Goal: Task Accomplishment & Management: Use online tool/utility

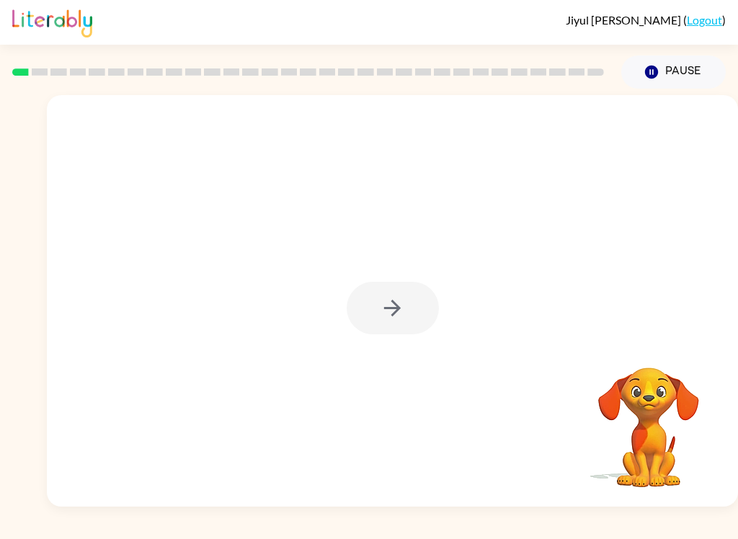
click at [395, 303] on div at bounding box center [392, 308] width 92 height 53
click at [395, 299] on div at bounding box center [392, 308] width 92 height 53
click at [378, 310] on button "button" at bounding box center [392, 308] width 92 height 53
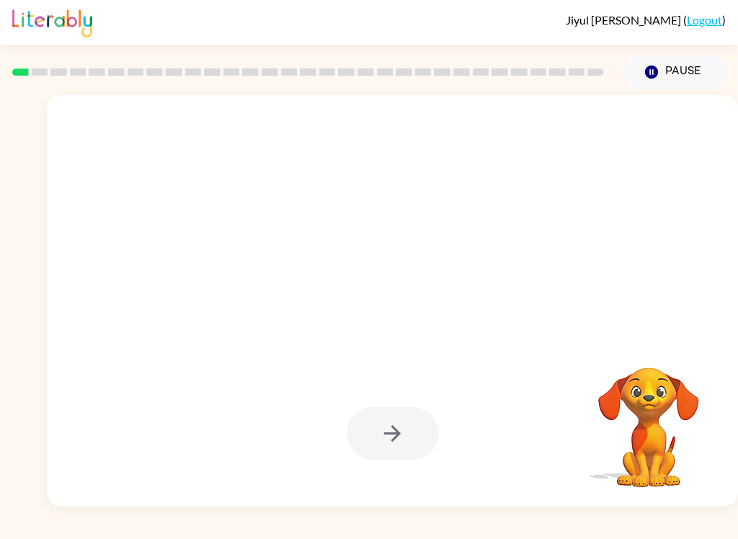
click at [381, 421] on div at bounding box center [392, 433] width 92 height 53
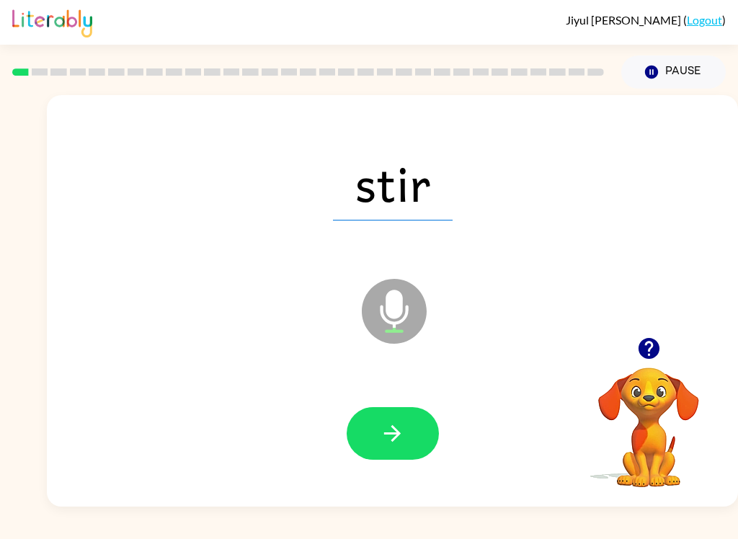
click at [394, 421] on icon "button" at bounding box center [392, 433] width 25 height 25
click at [415, 434] on button "button" at bounding box center [392, 433] width 92 height 53
click at [395, 424] on icon "button" at bounding box center [392, 433] width 25 height 25
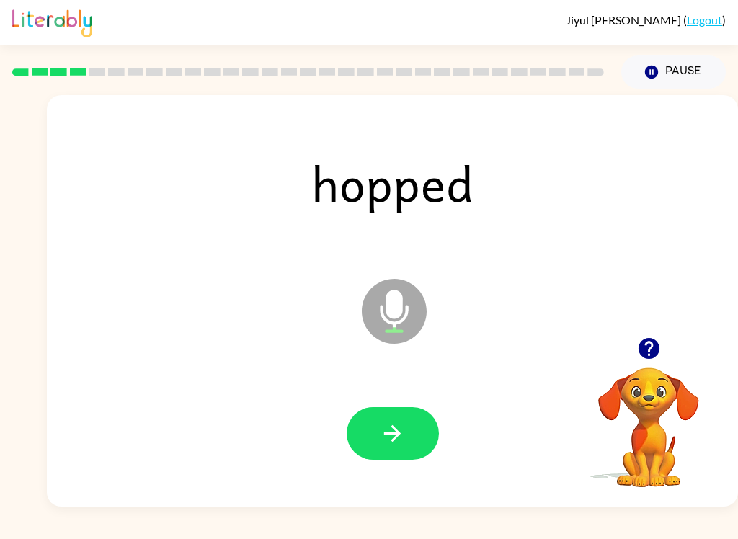
click at [395, 447] on button "button" at bounding box center [392, 433] width 92 height 53
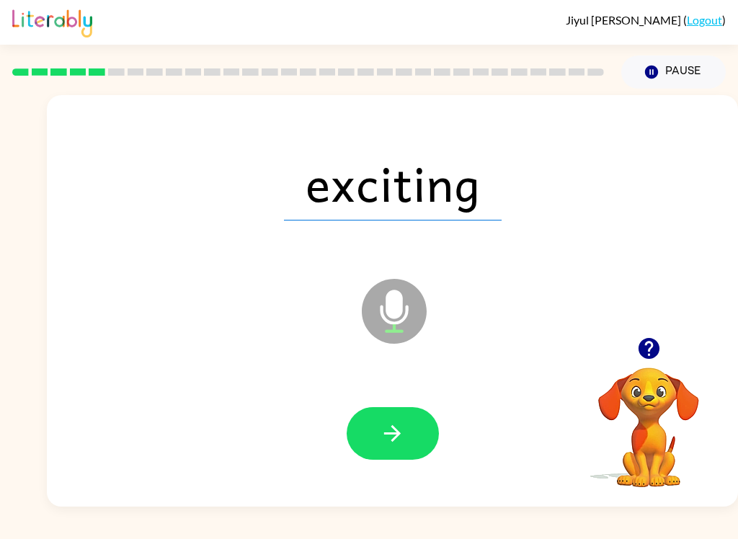
click at [403, 414] on button "button" at bounding box center [392, 433] width 92 height 53
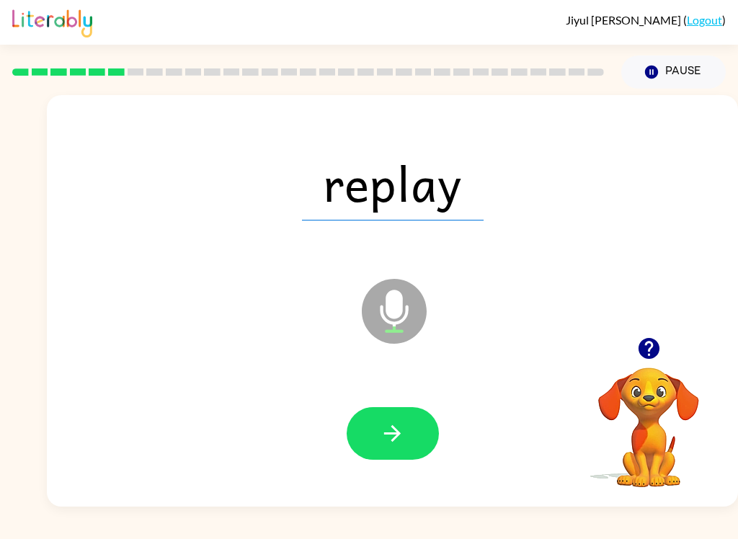
click at [386, 425] on icon "button" at bounding box center [392, 433] width 25 height 25
click at [388, 431] on icon "button" at bounding box center [392, 433] width 25 height 25
click at [390, 435] on icon "button" at bounding box center [392, 433] width 25 height 25
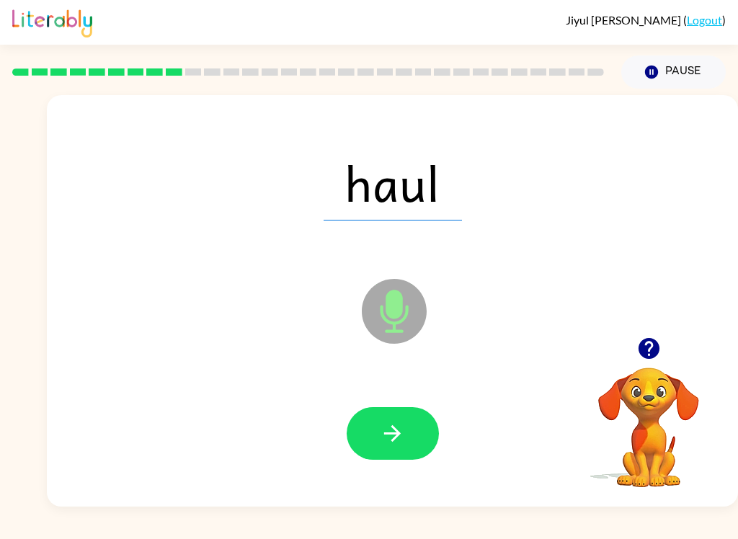
click at [392, 421] on icon "button" at bounding box center [392, 433] width 25 height 25
click at [412, 436] on button "button" at bounding box center [392, 433] width 92 height 53
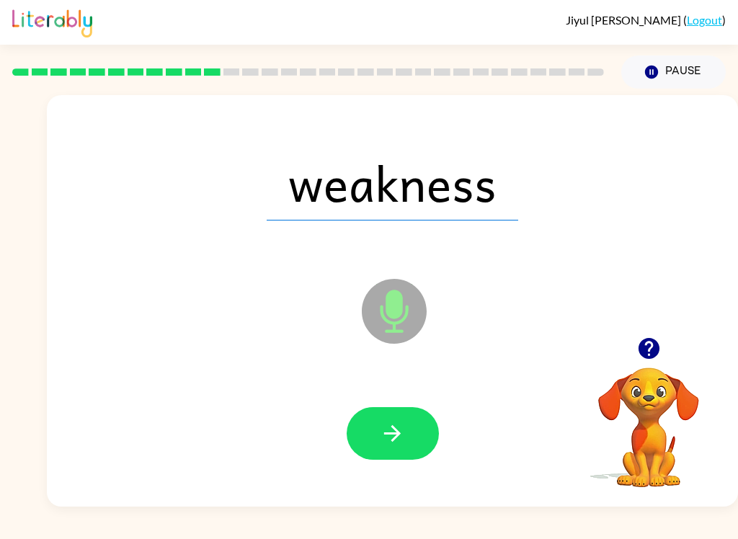
click at [409, 408] on button "button" at bounding box center [392, 433] width 92 height 53
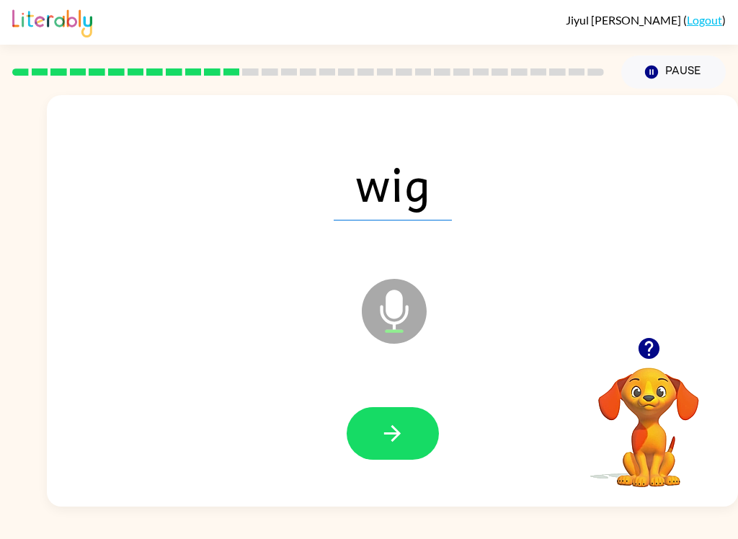
click at [403, 435] on icon "button" at bounding box center [392, 433] width 25 height 25
click at [390, 427] on icon "button" at bounding box center [392, 433] width 25 height 25
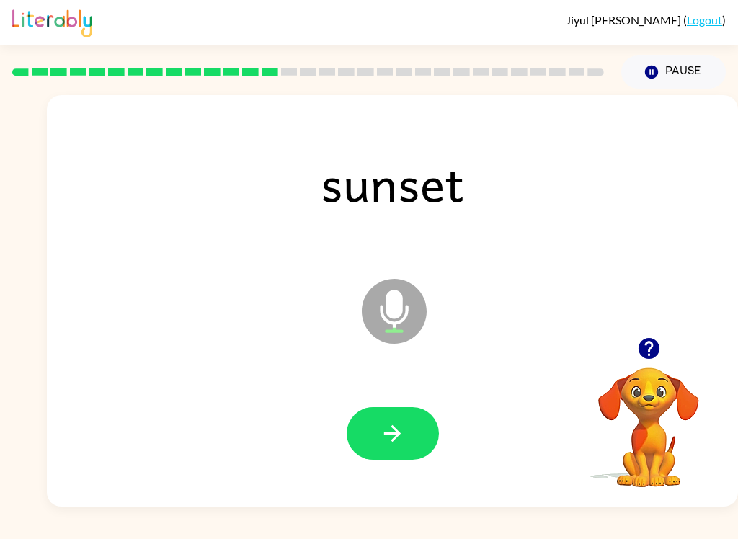
click at [404, 429] on icon "button" at bounding box center [392, 433] width 25 height 25
click at [405, 429] on button "button" at bounding box center [392, 433] width 92 height 53
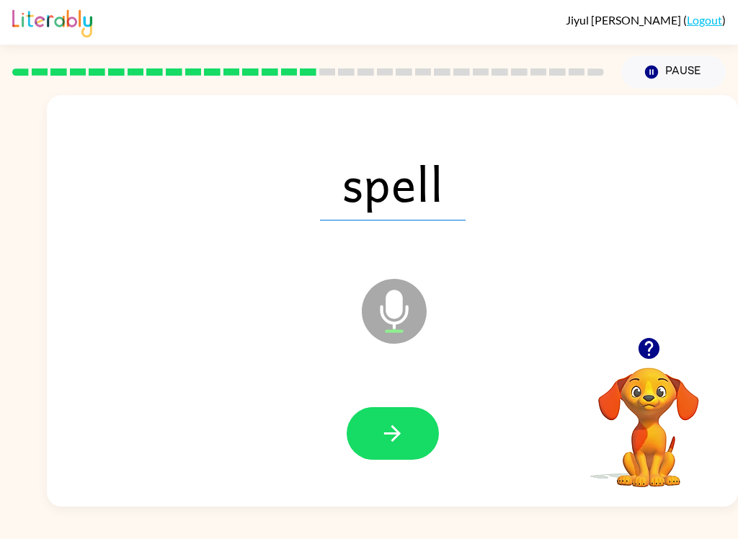
click at [398, 421] on icon "button" at bounding box center [392, 433] width 25 height 25
click at [381, 460] on button "button" at bounding box center [392, 433] width 92 height 53
click at [400, 439] on icon "button" at bounding box center [392, 433] width 25 height 25
click at [368, 440] on button "button" at bounding box center [392, 433] width 92 height 53
click at [413, 446] on button "button" at bounding box center [392, 433] width 92 height 53
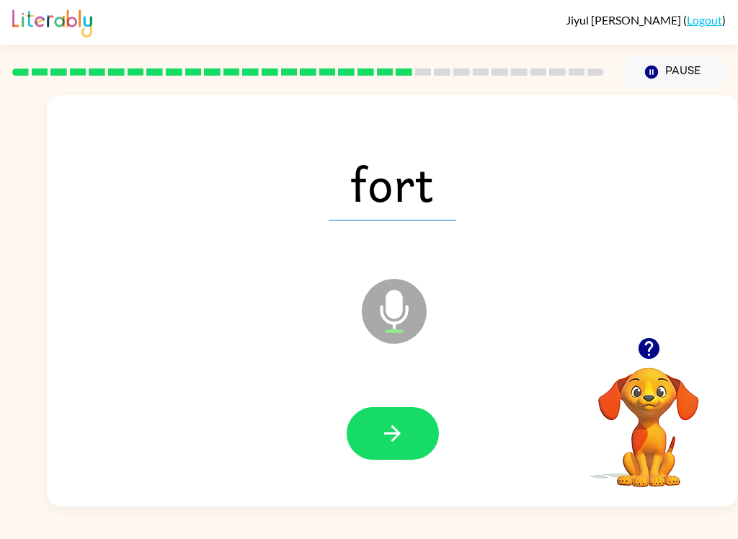
click at [407, 429] on button "button" at bounding box center [392, 433] width 92 height 53
click at [411, 436] on button "button" at bounding box center [392, 433] width 92 height 53
click at [395, 427] on icon "button" at bounding box center [392, 433] width 25 height 25
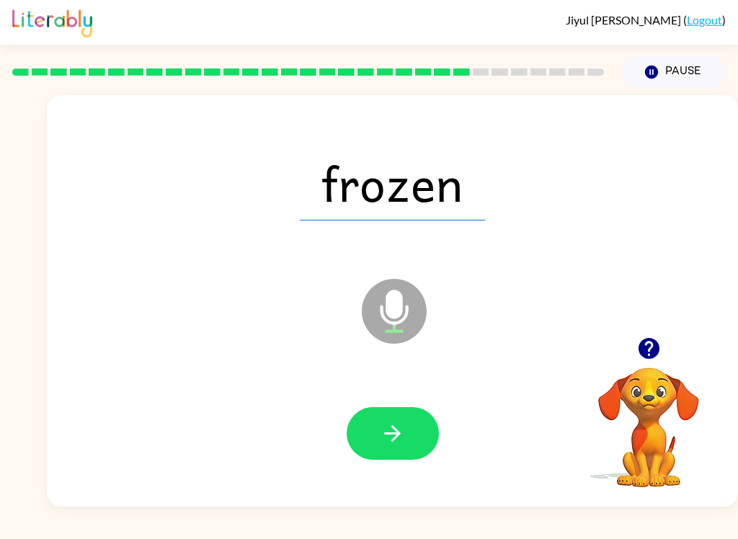
click at [402, 429] on icon "button" at bounding box center [392, 433] width 25 height 25
click at [408, 431] on button "button" at bounding box center [392, 433] width 92 height 53
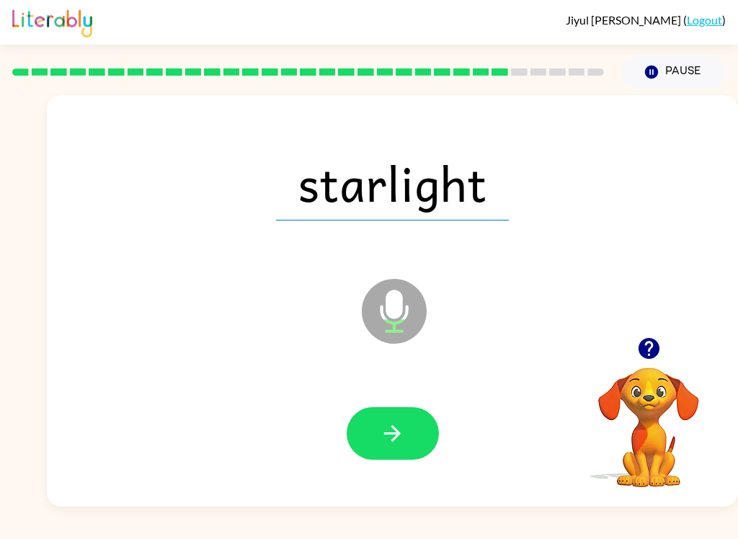
click at [403, 441] on icon "button" at bounding box center [392, 433] width 25 height 25
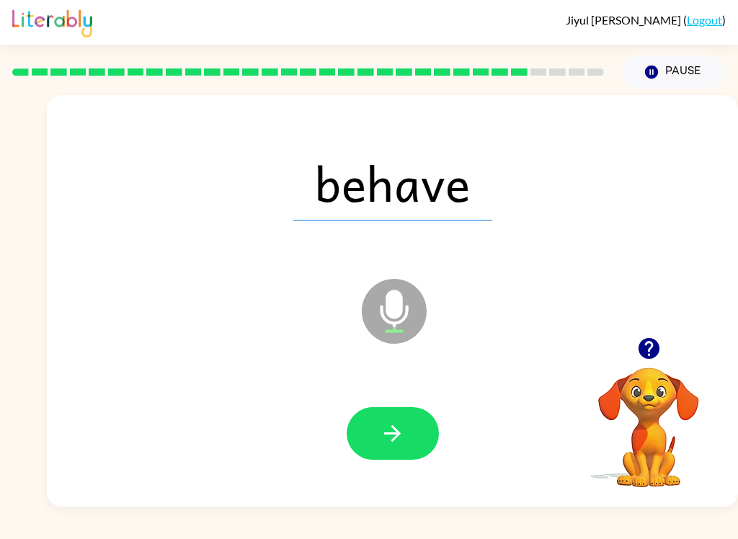
click at [394, 426] on icon "button" at bounding box center [392, 433] width 25 height 25
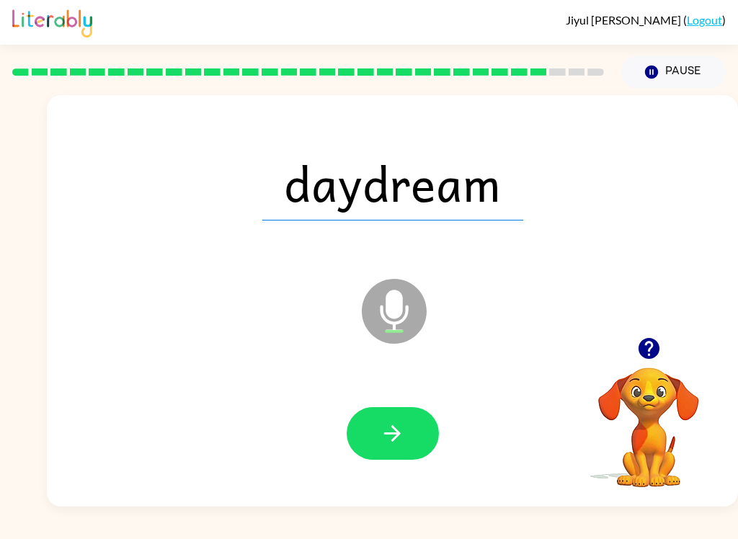
click at [413, 432] on button "button" at bounding box center [392, 433] width 92 height 53
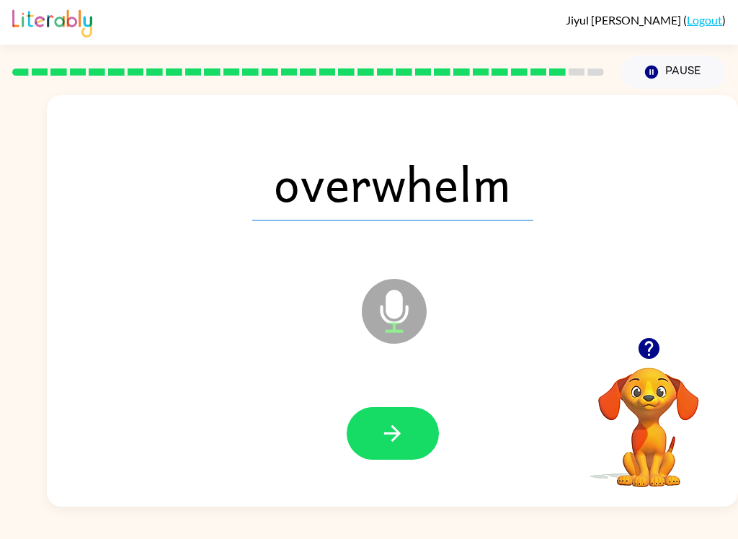
click at [411, 434] on button "button" at bounding box center [392, 433] width 92 height 53
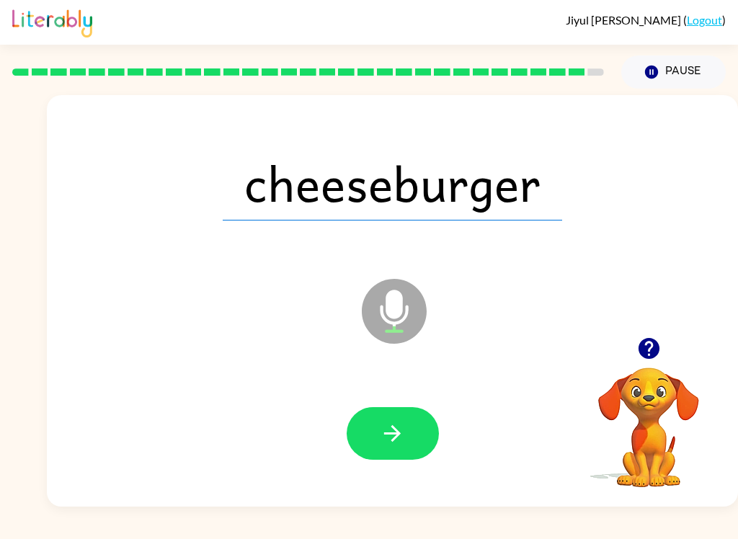
click at [408, 445] on button "button" at bounding box center [392, 433] width 92 height 53
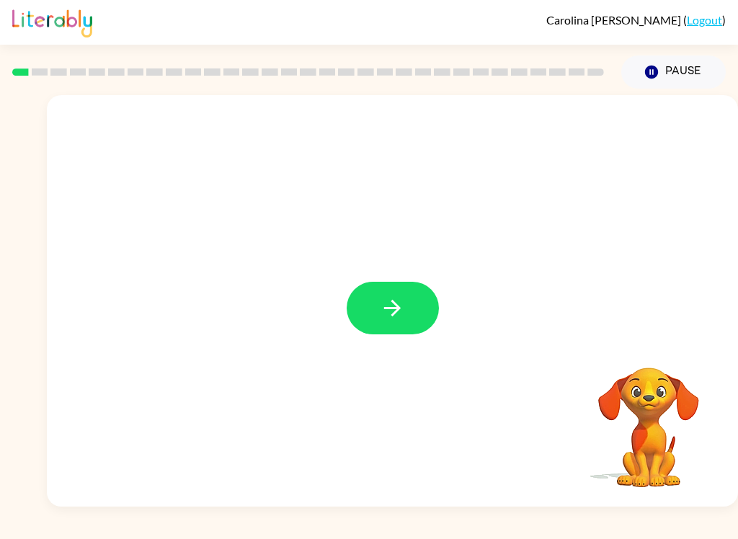
click at [429, 318] on button "button" at bounding box center [392, 308] width 92 height 53
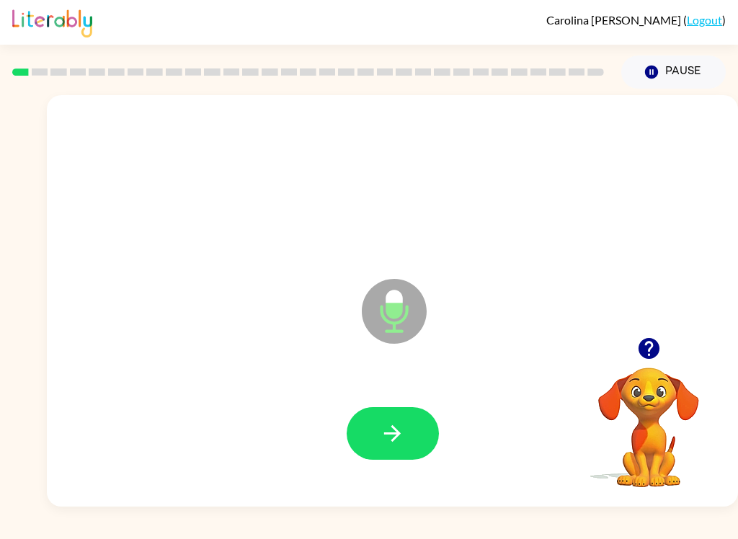
click at [398, 424] on icon "button" at bounding box center [392, 433] width 25 height 25
click at [394, 424] on icon "button" at bounding box center [392, 433] width 25 height 25
click at [374, 427] on button "button" at bounding box center [392, 433] width 92 height 53
click at [403, 438] on icon "button" at bounding box center [392, 433] width 25 height 25
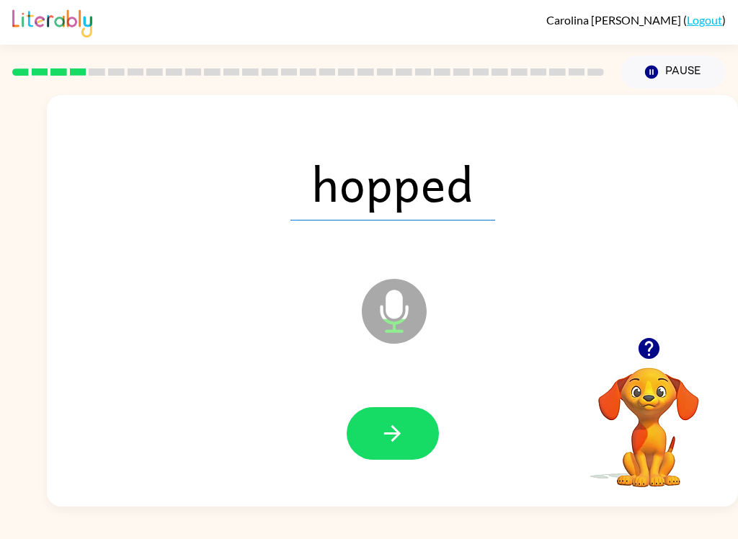
click at [399, 426] on icon "button" at bounding box center [392, 433] width 25 height 25
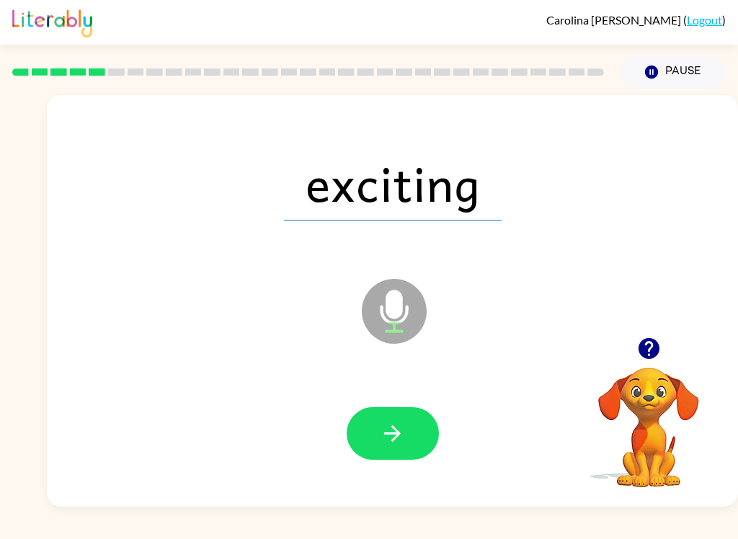
click at [381, 429] on icon "button" at bounding box center [392, 433] width 25 height 25
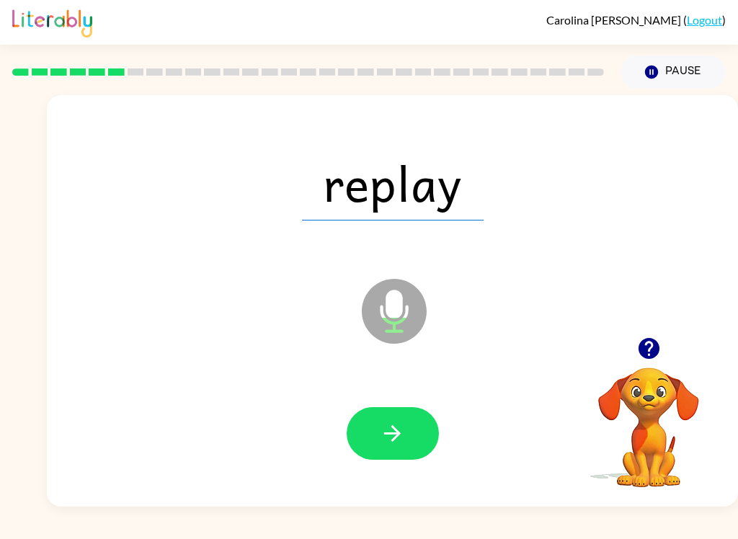
click at [395, 421] on icon "button" at bounding box center [392, 433] width 25 height 25
click at [414, 412] on button "button" at bounding box center [392, 433] width 92 height 53
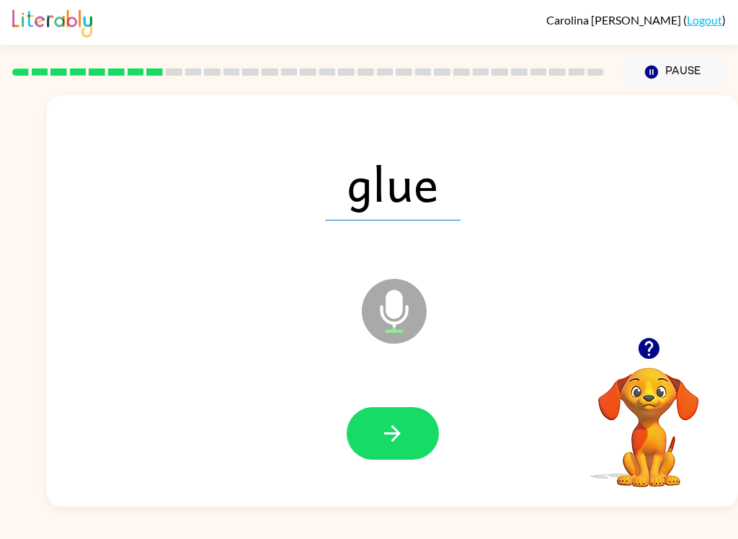
click at [412, 434] on button "button" at bounding box center [392, 433] width 92 height 53
click at [374, 416] on button "button" at bounding box center [392, 433] width 92 height 53
click at [388, 425] on icon "button" at bounding box center [392, 433] width 25 height 25
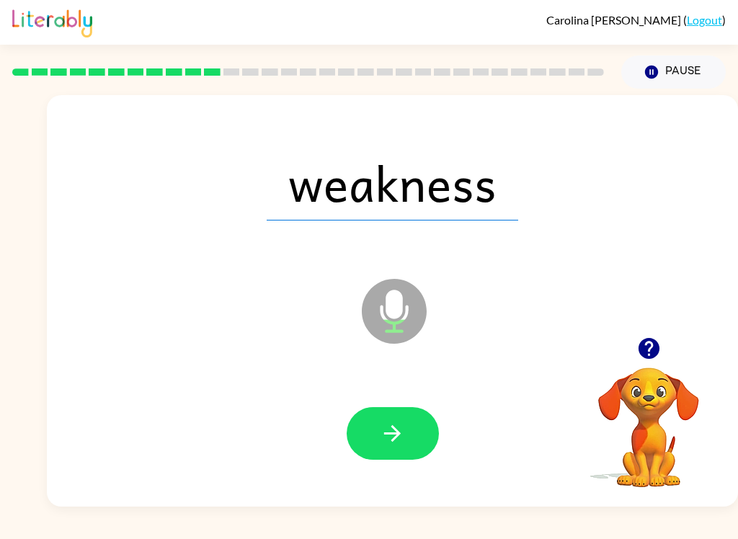
click at [407, 431] on button "button" at bounding box center [392, 433] width 92 height 53
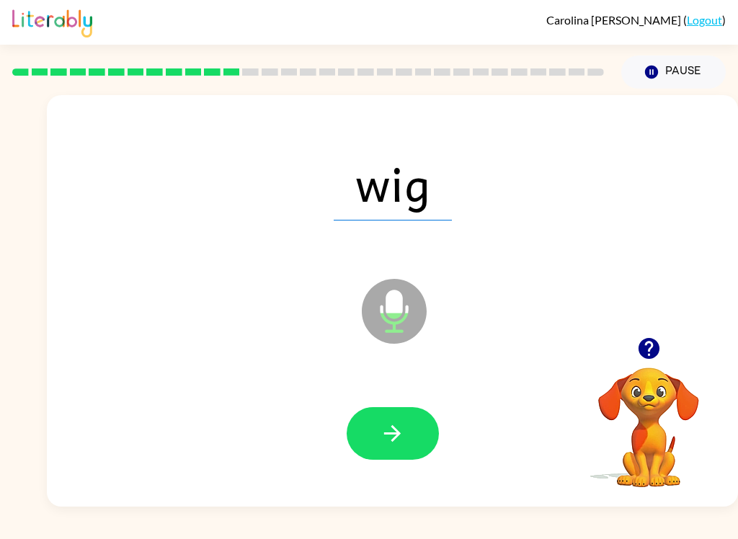
click at [393, 427] on icon "button" at bounding box center [392, 433] width 17 height 17
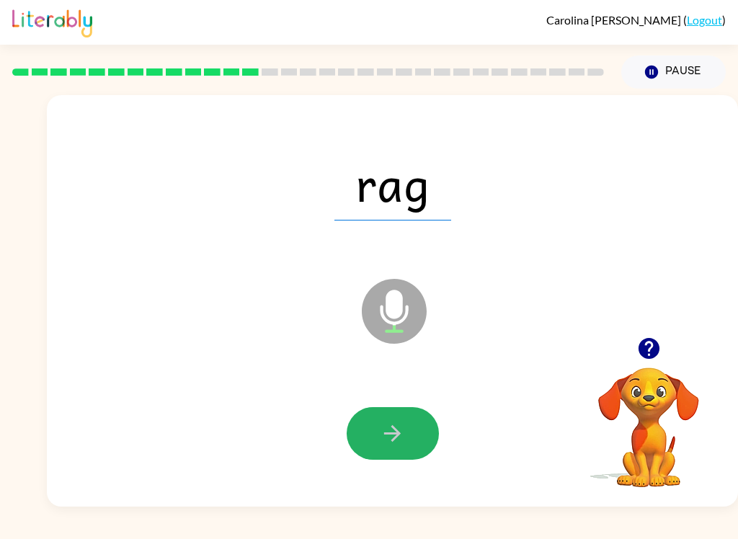
click at [398, 433] on icon "button" at bounding box center [392, 433] width 17 height 17
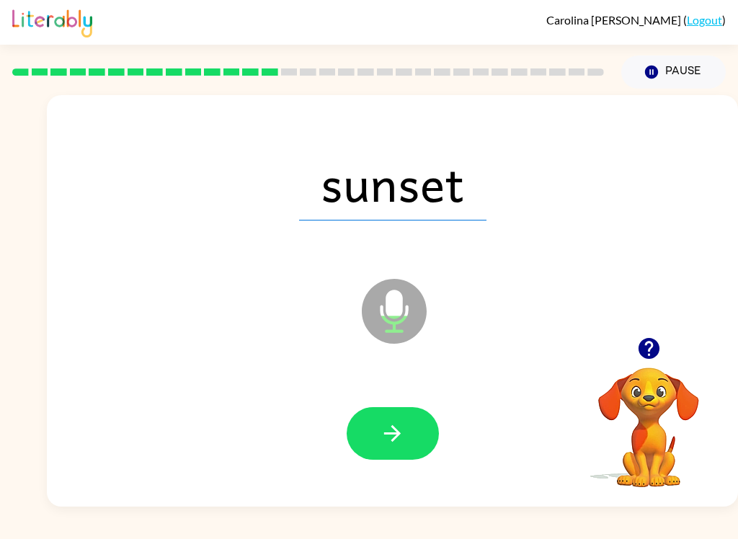
click at [402, 434] on icon "button" at bounding box center [392, 433] width 25 height 25
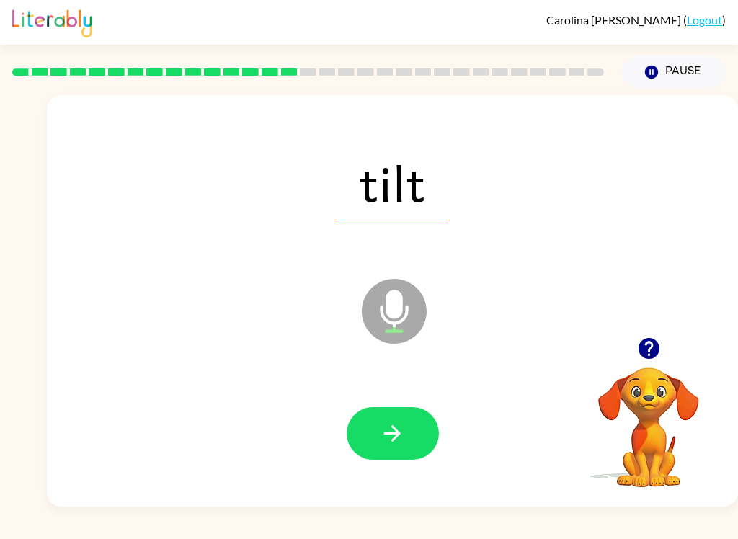
click at [382, 412] on button "button" at bounding box center [392, 433] width 92 height 53
click at [377, 423] on button "button" at bounding box center [392, 433] width 92 height 53
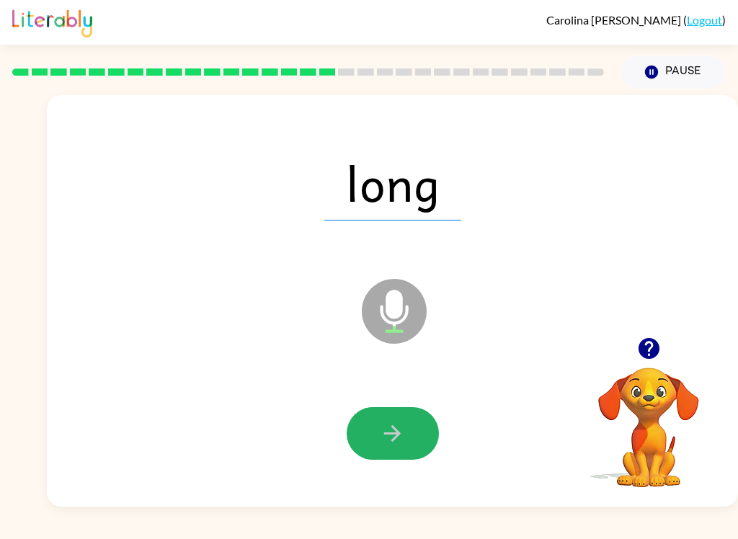
click at [377, 420] on button "button" at bounding box center [392, 433] width 92 height 53
click at [395, 433] on icon "button" at bounding box center [392, 433] width 17 height 17
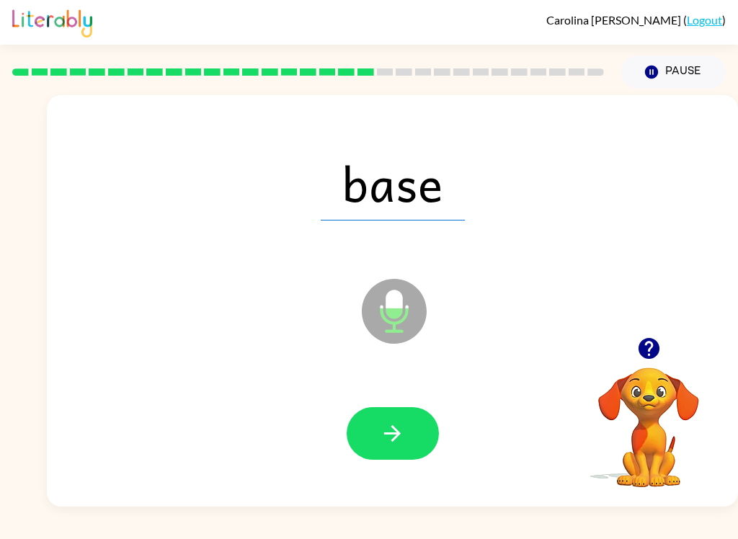
click at [377, 447] on button "button" at bounding box center [392, 433] width 92 height 53
click at [399, 443] on icon "button" at bounding box center [392, 433] width 25 height 25
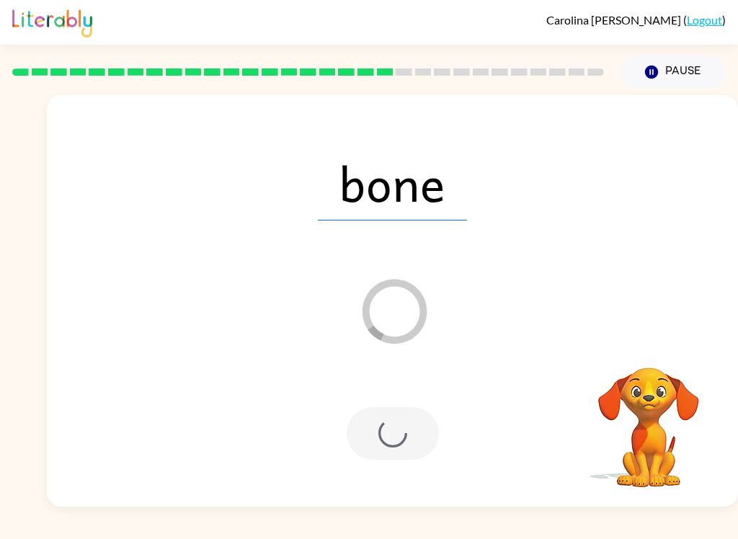
click at [398, 432] on div at bounding box center [392, 433] width 92 height 53
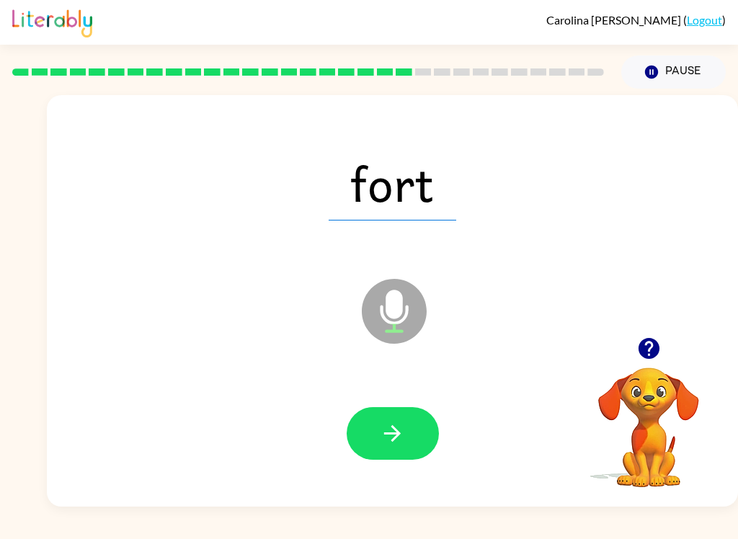
click at [382, 411] on button "button" at bounding box center [392, 433] width 92 height 53
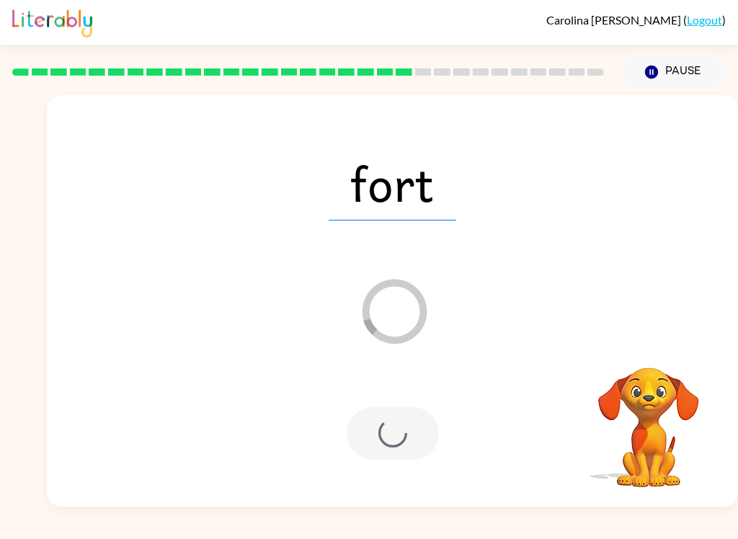
click at [393, 434] on div at bounding box center [392, 433] width 92 height 53
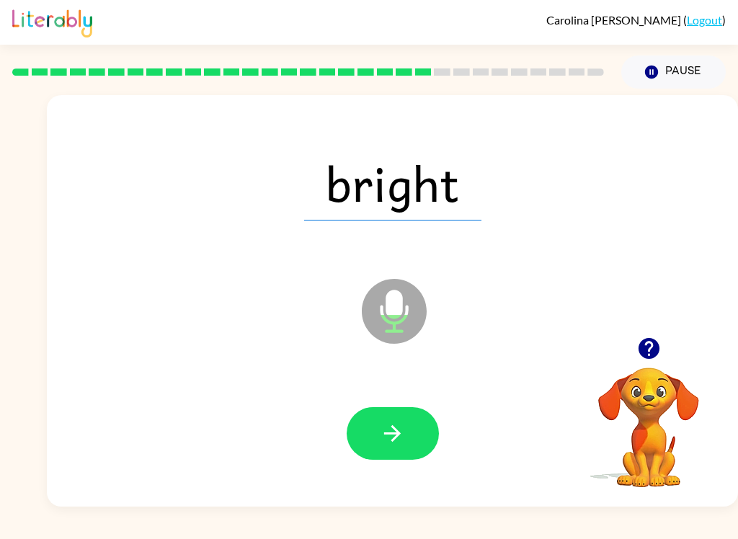
click at [375, 423] on button "button" at bounding box center [392, 433] width 92 height 53
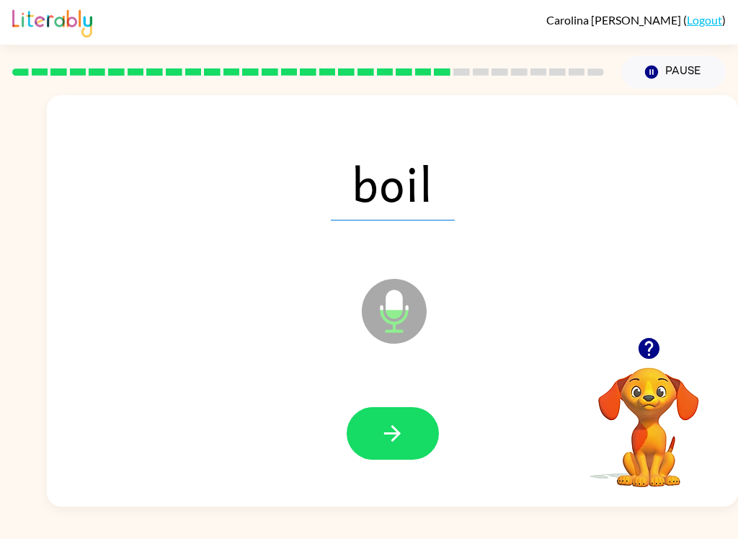
click at [378, 389] on div at bounding box center [392, 434] width 662 height 118
click at [377, 389] on div at bounding box center [392, 434] width 662 height 118
click at [385, 435] on icon "button" at bounding box center [392, 433] width 25 height 25
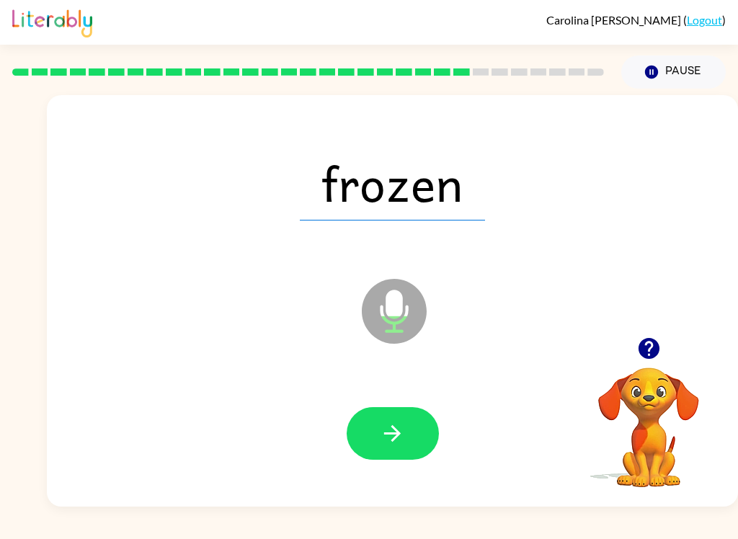
click at [384, 442] on icon "button" at bounding box center [392, 433] width 25 height 25
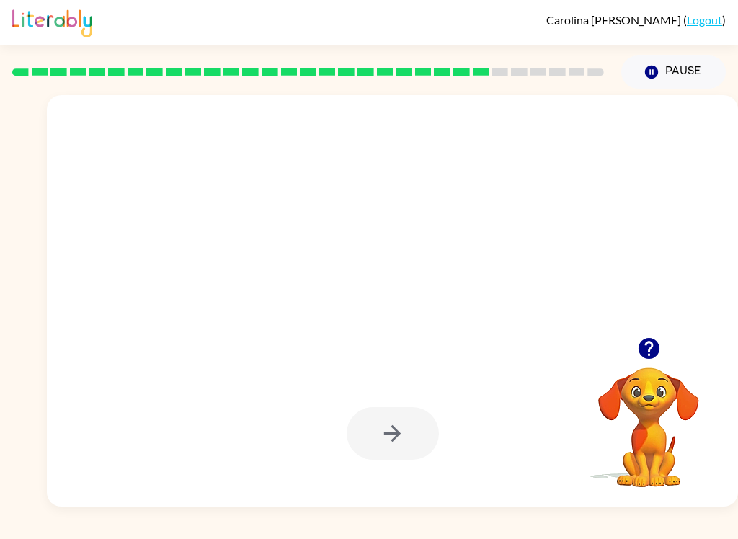
click at [418, 444] on div at bounding box center [392, 433] width 92 height 53
click at [378, 446] on div at bounding box center [392, 433] width 92 height 53
click at [366, 403] on div at bounding box center [392, 434] width 662 height 118
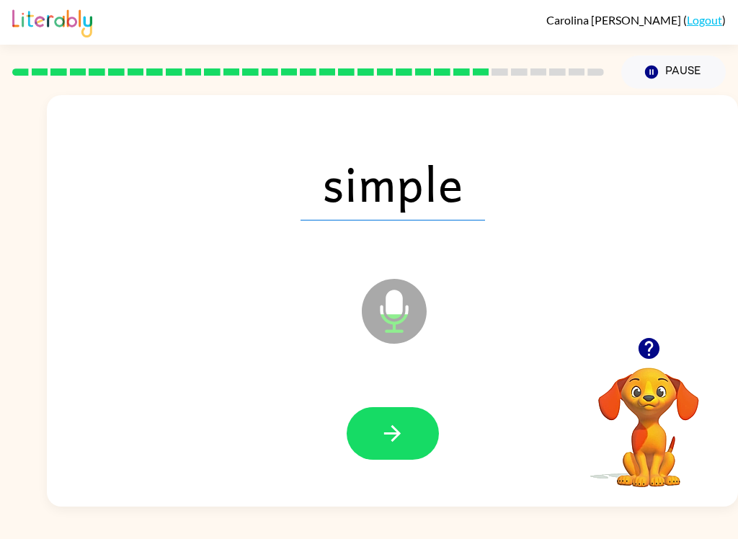
click at [388, 411] on button "button" at bounding box center [392, 433] width 92 height 53
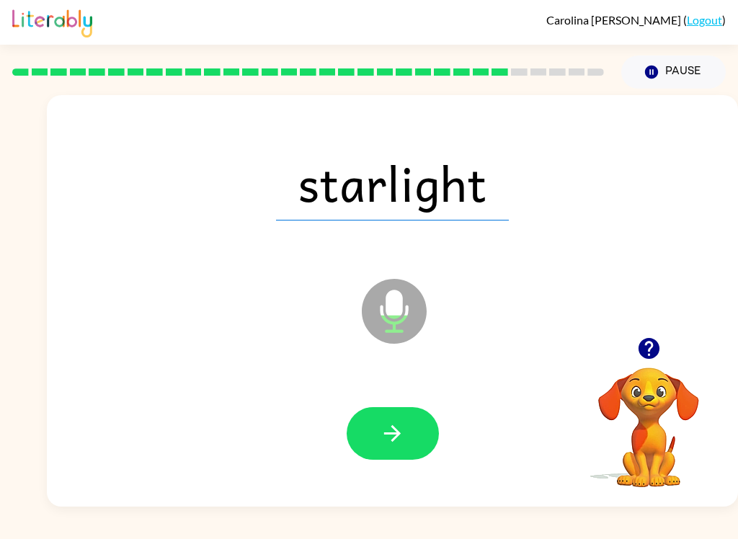
click at [395, 439] on icon "button" at bounding box center [392, 433] width 17 height 17
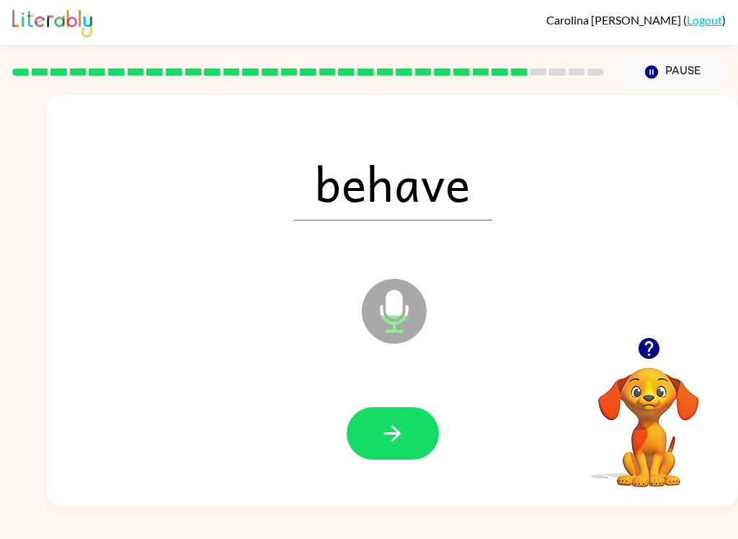
click at [395, 443] on icon "button" at bounding box center [392, 433] width 25 height 25
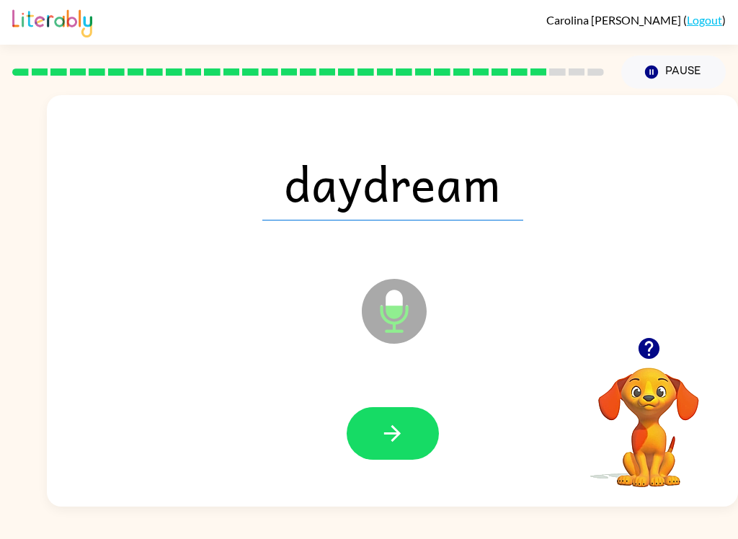
click at [389, 458] on button "button" at bounding box center [392, 433] width 92 height 53
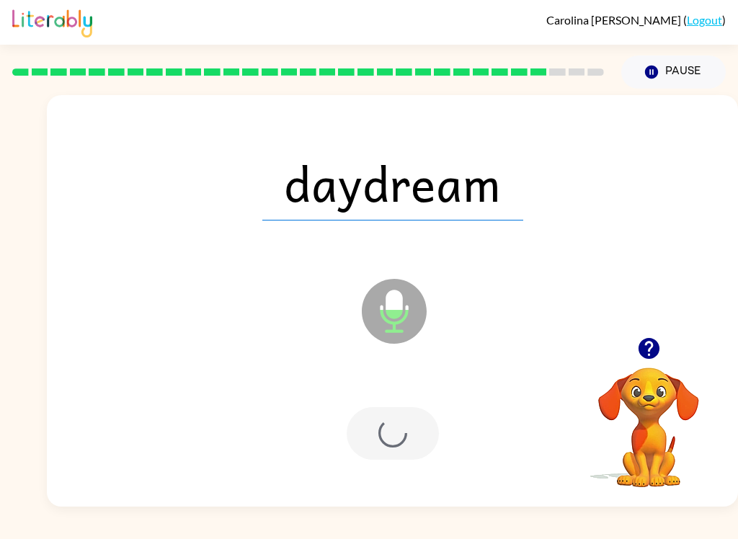
click at [393, 436] on div at bounding box center [392, 433] width 92 height 53
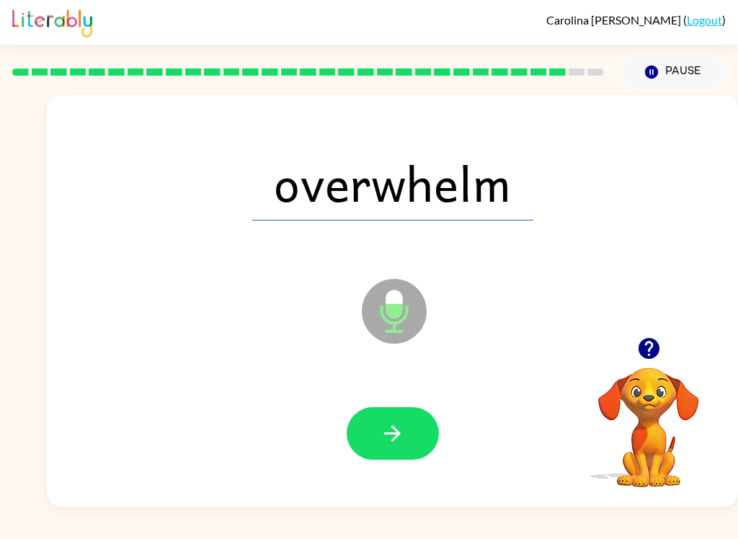
click at [390, 454] on button "button" at bounding box center [392, 433] width 92 height 53
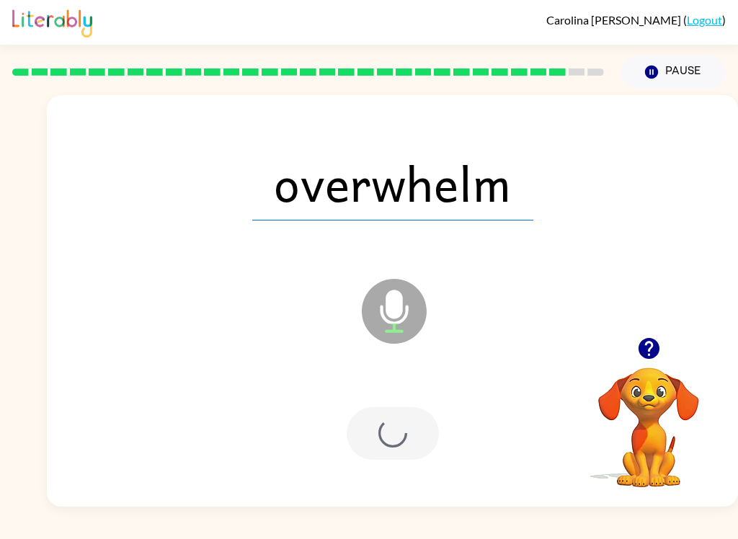
click at [372, 431] on div at bounding box center [392, 433] width 92 height 53
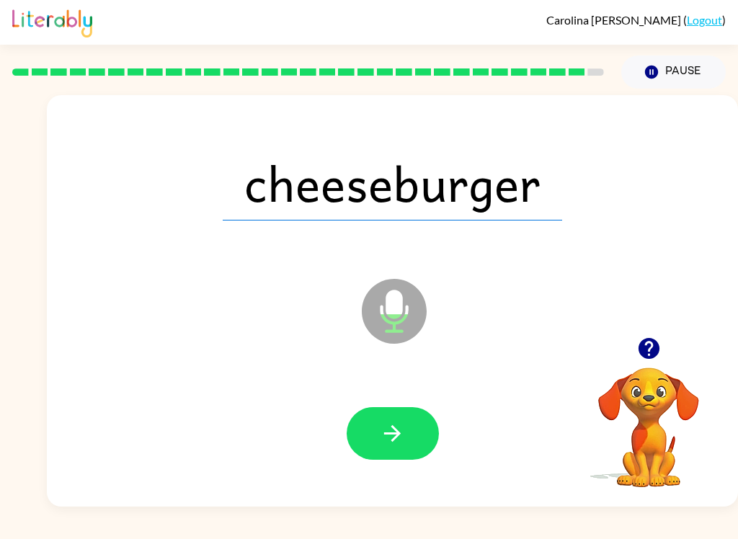
click at [383, 416] on button "button" at bounding box center [392, 433] width 92 height 53
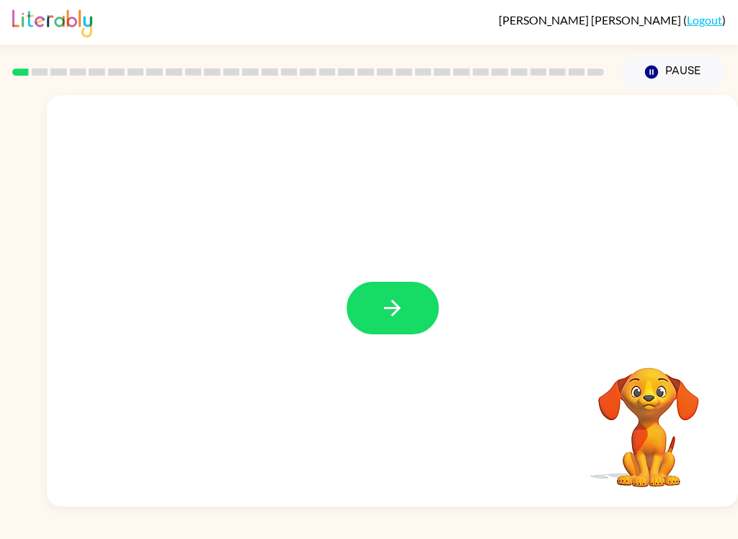
click at [394, 301] on icon "button" at bounding box center [392, 307] width 25 height 25
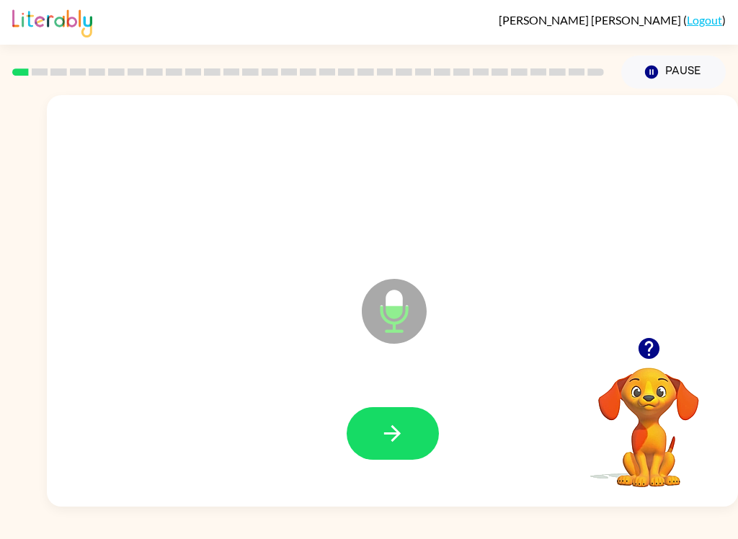
click at [385, 444] on icon "button" at bounding box center [392, 433] width 25 height 25
click at [390, 450] on button "button" at bounding box center [392, 433] width 92 height 53
click at [346, 458] on div at bounding box center [392, 433] width 92 height 53
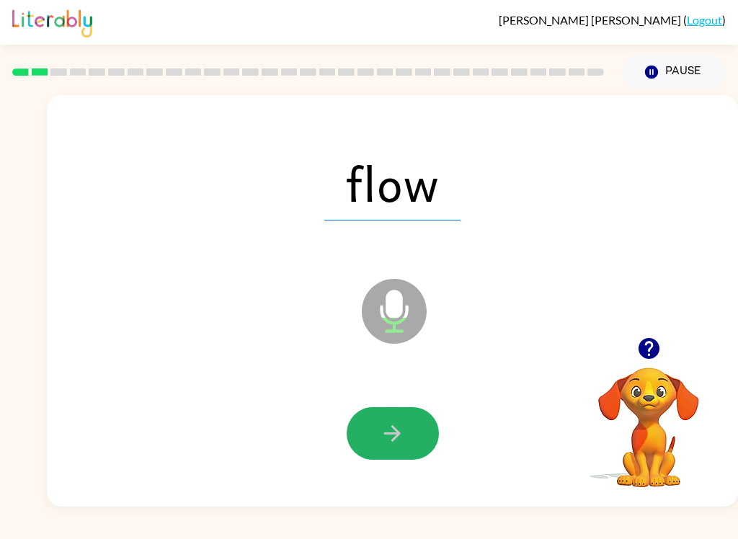
click at [386, 436] on icon "button" at bounding box center [392, 433] width 25 height 25
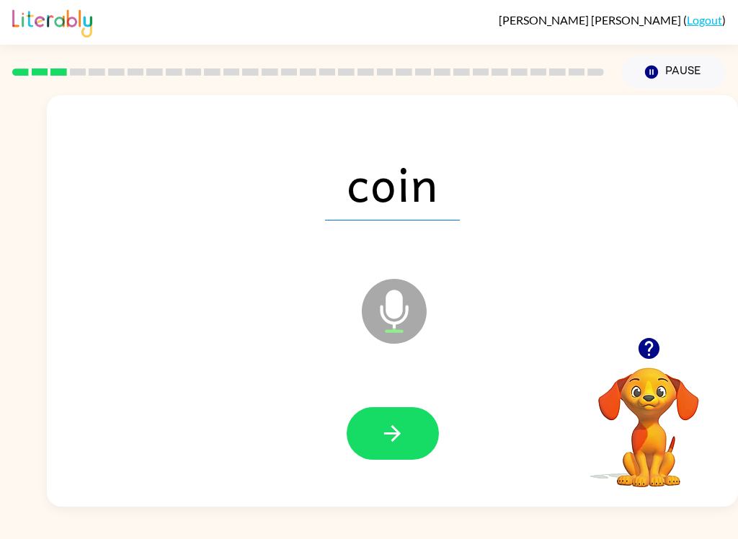
click at [398, 437] on icon "button" at bounding box center [392, 433] width 25 height 25
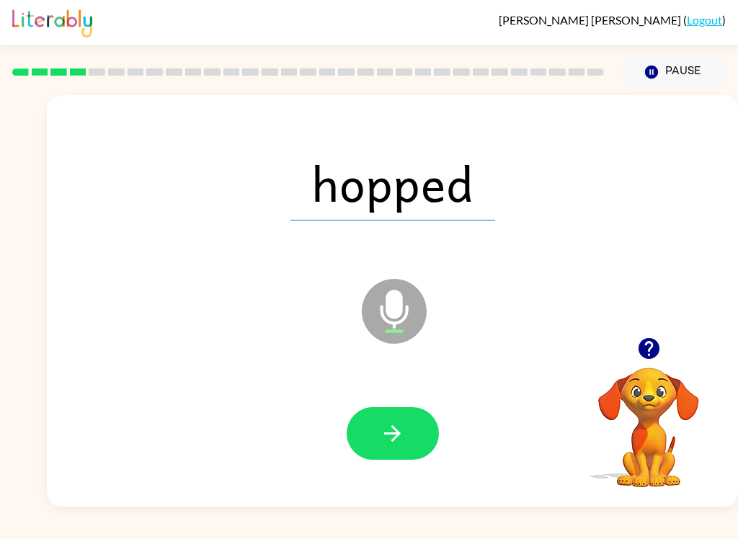
click at [367, 445] on button "button" at bounding box center [392, 433] width 92 height 53
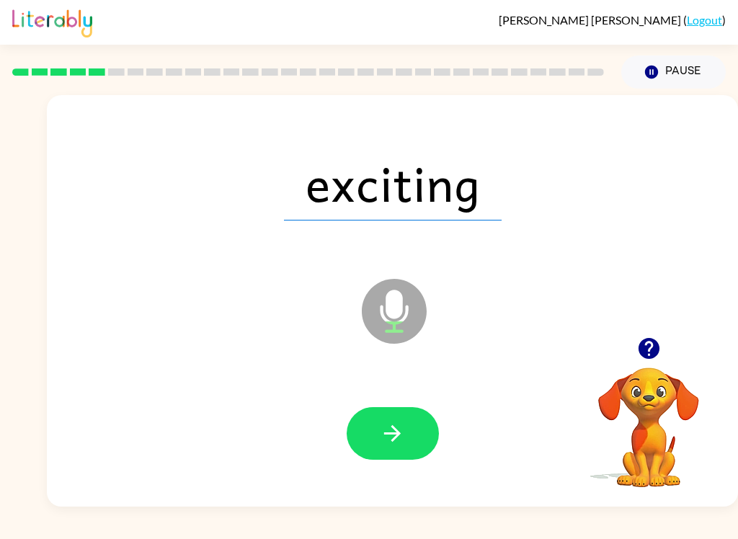
click at [389, 430] on icon "button" at bounding box center [392, 433] width 25 height 25
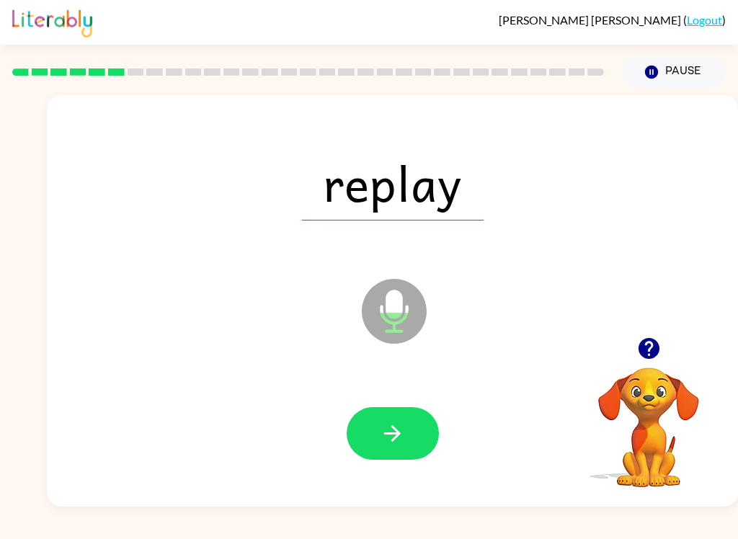
click at [364, 442] on button "button" at bounding box center [392, 433] width 92 height 53
click at [401, 442] on icon "button" at bounding box center [392, 433] width 25 height 25
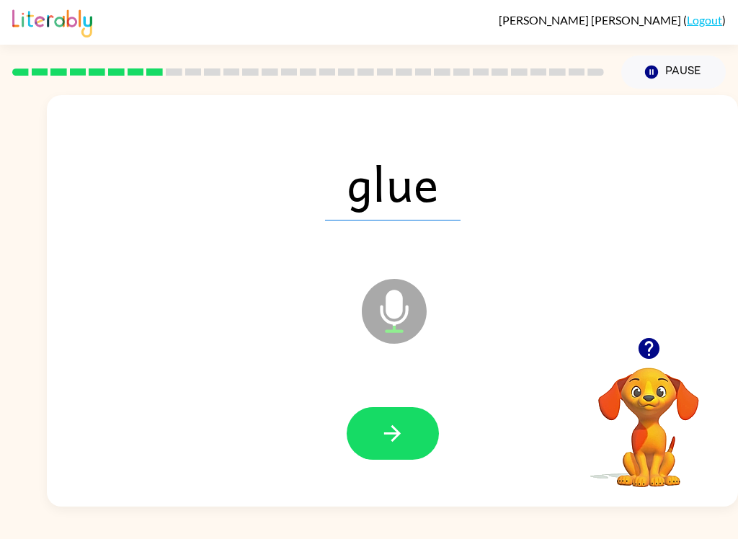
click at [404, 447] on button "button" at bounding box center [392, 433] width 92 height 53
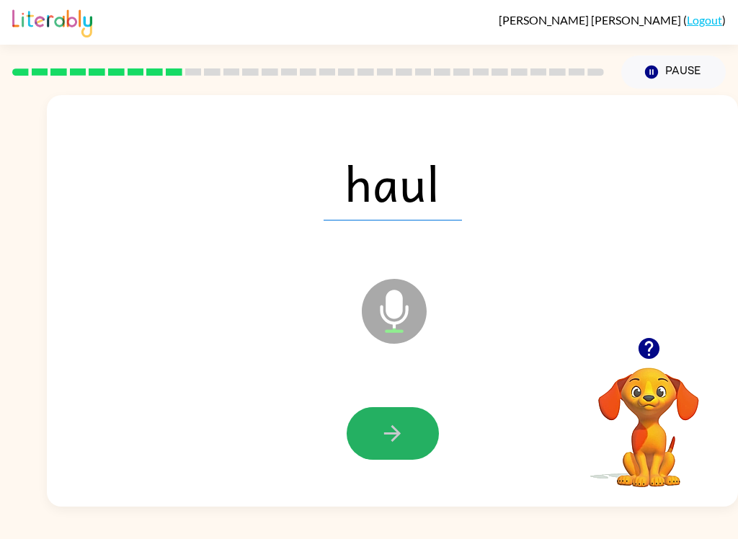
click at [421, 441] on button "button" at bounding box center [392, 433] width 92 height 53
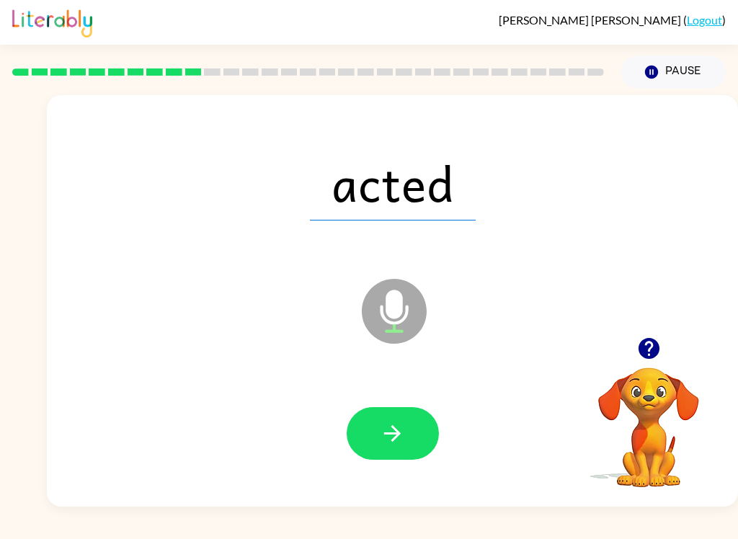
click at [415, 455] on button "button" at bounding box center [392, 433] width 92 height 53
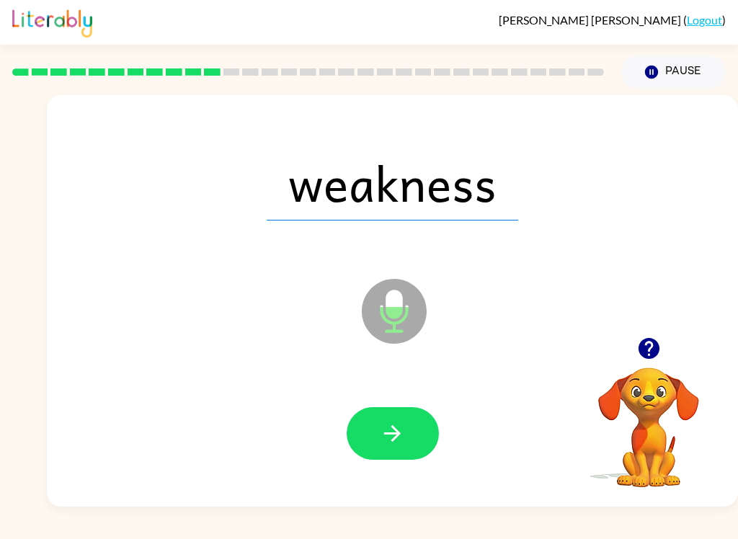
click at [392, 420] on button "button" at bounding box center [392, 433] width 92 height 53
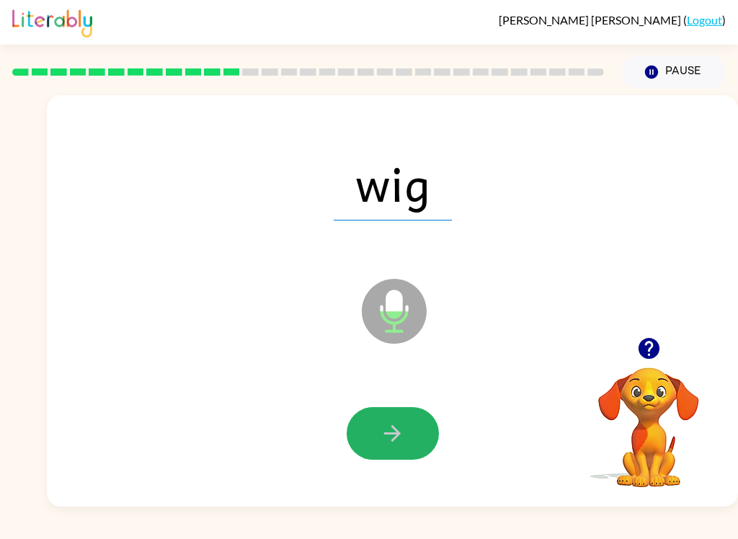
click at [372, 434] on button "button" at bounding box center [392, 433] width 92 height 53
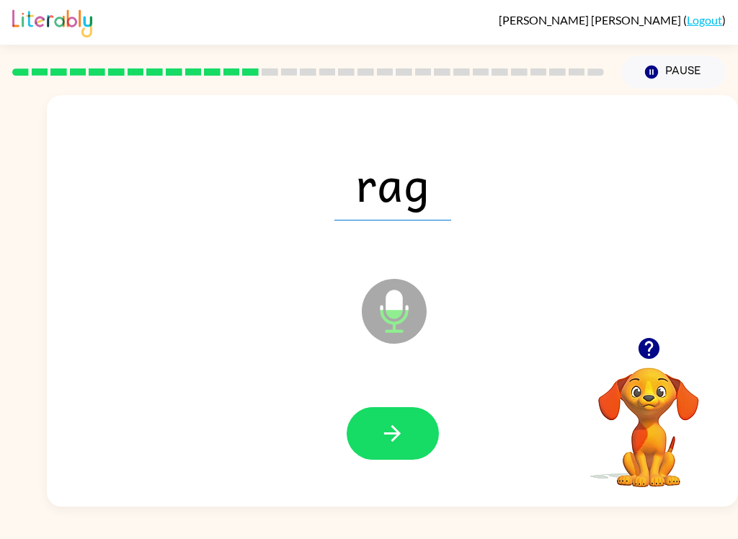
click at [382, 427] on icon "button" at bounding box center [392, 433] width 25 height 25
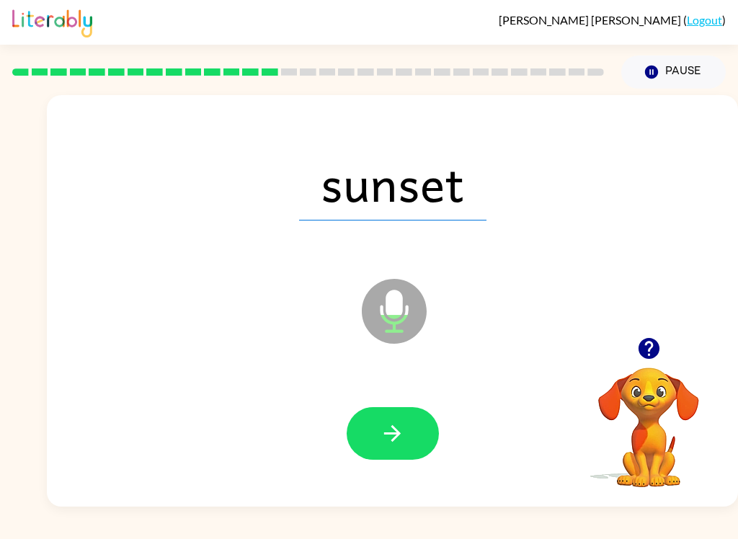
click at [390, 416] on button "button" at bounding box center [392, 433] width 92 height 53
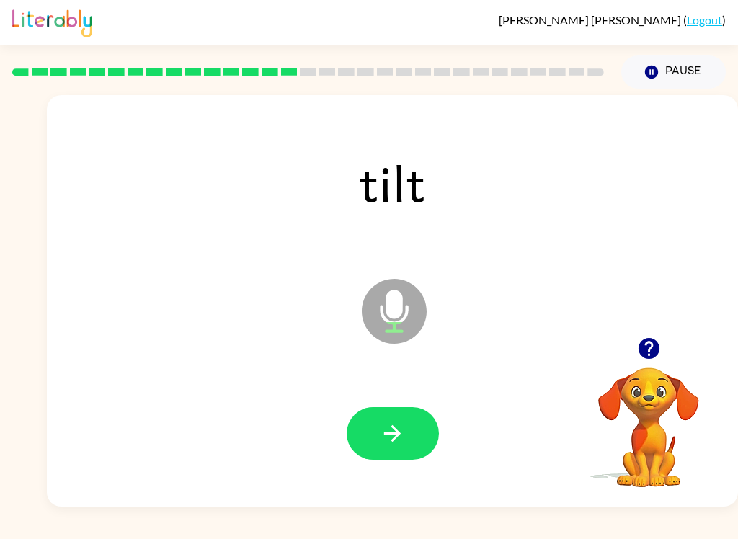
click at [388, 435] on icon "button" at bounding box center [392, 433] width 25 height 25
click at [382, 424] on icon "button" at bounding box center [392, 433] width 25 height 25
click at [380, 421] on icon "button" at bounding box center [392, 433] width 25 height 25
click at [393, 436] on icon "button" at bounding box center [392, 433] width 25 height 25
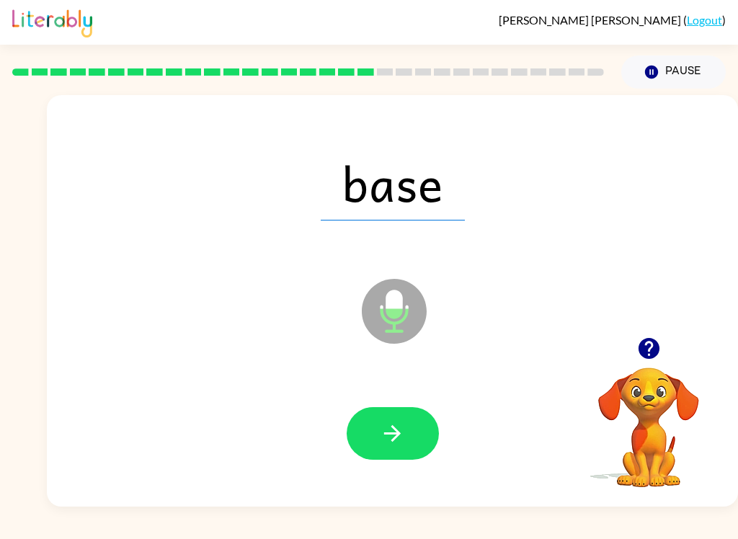
click at [400, 426] on icon "button" at bounding box center [392, 433] width 25 height 25
click at [401, 457] on button "button" at bounding box center [392, 433] width 92 height 53
click at [409, 460] on button "button" at bounding box center [392, 433] width 92 height 53
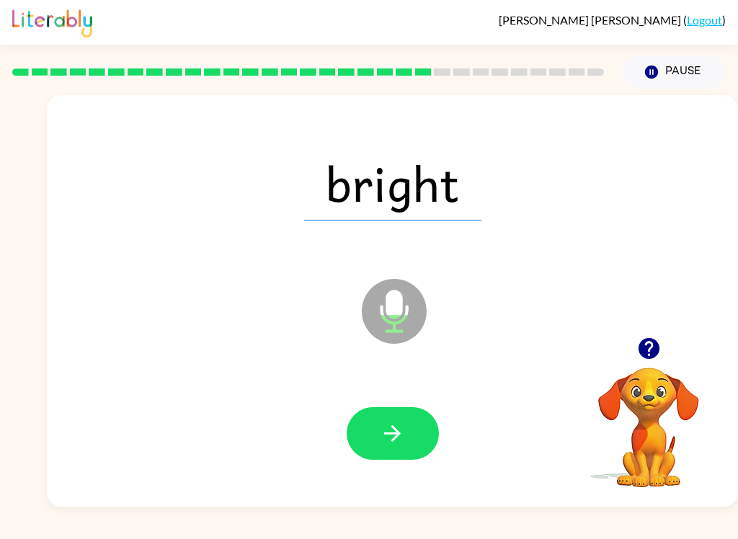
click at [388, 442] on icon "button" at bounding box center [392, 433] width 25 height 25
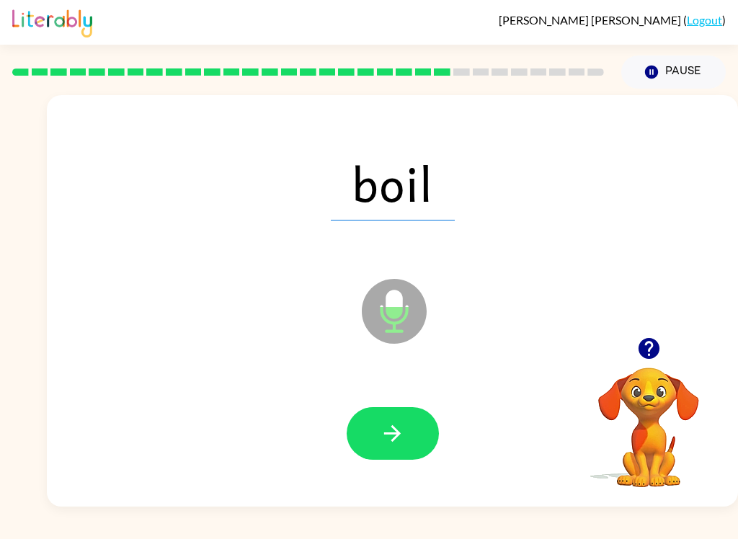
click at [395, 435] on icon "button" at bounding box center [392, 433] width 25 height 25
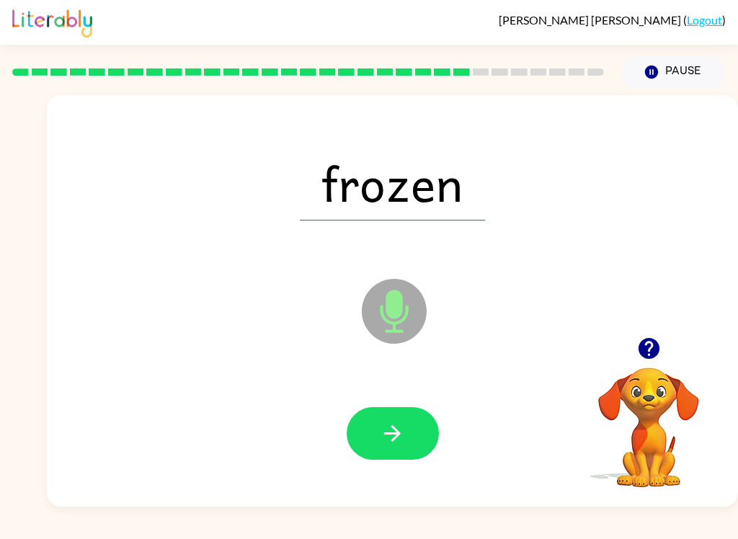
click at [408, 452] on button "button" at bounding box center [392, 433] width 92 height 53
click at [411, 421] on button "button" at bounding box center [392, 433] width 92 height 53
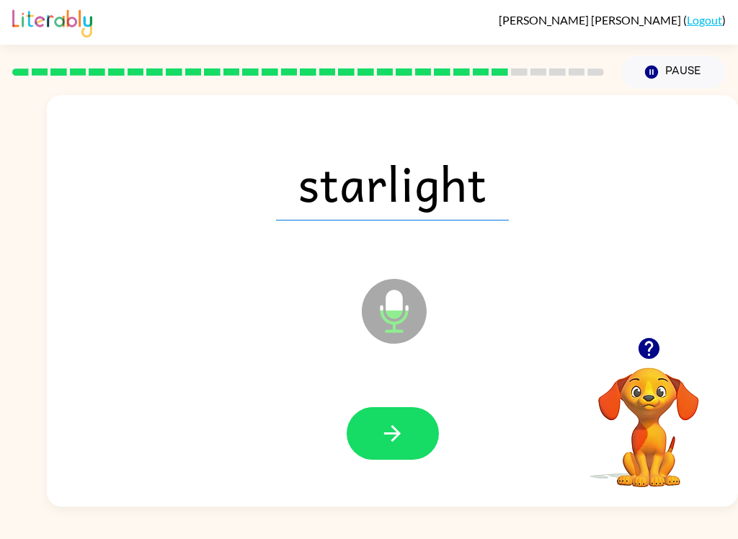
click at [386, 442] on icon "button" at bounding box center [392, 433] width 25 height 25
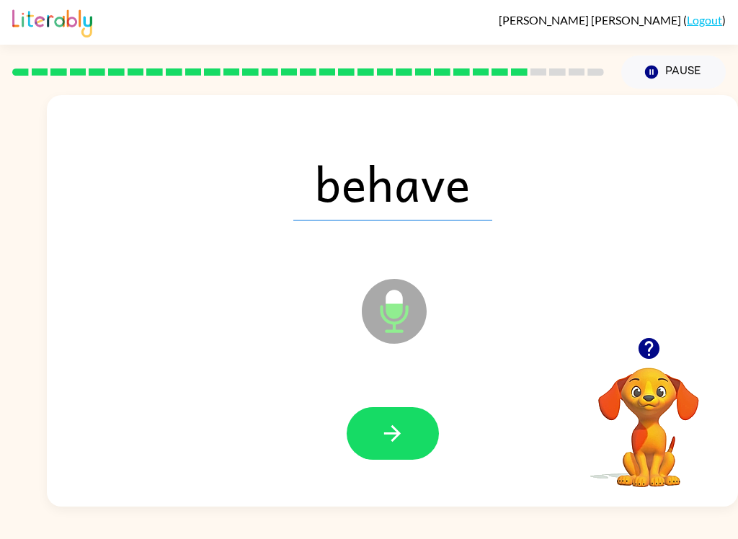
click at [388, 453] on button "button" at bounding box center [392, 433] width 92 height 53
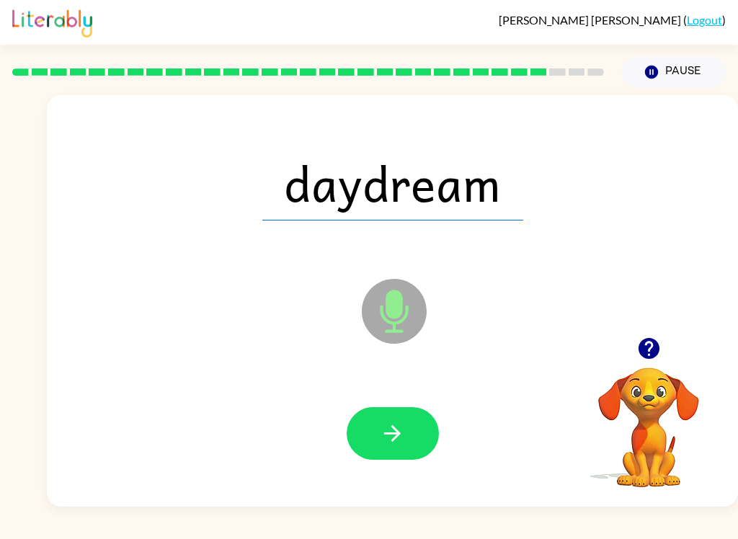
click at [381, 433] on icon "button" at bounding box center [392, 433] width 25 height 25
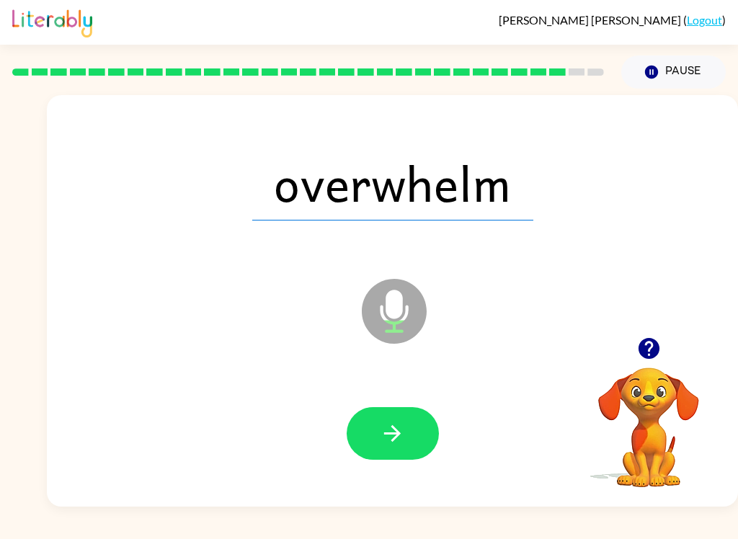
click at [395, 468] on div at bounding box center [392, 434] width 662 height 118
click at [394, 451] on button "button" at bounding box center [392, 433] width 92 height 53
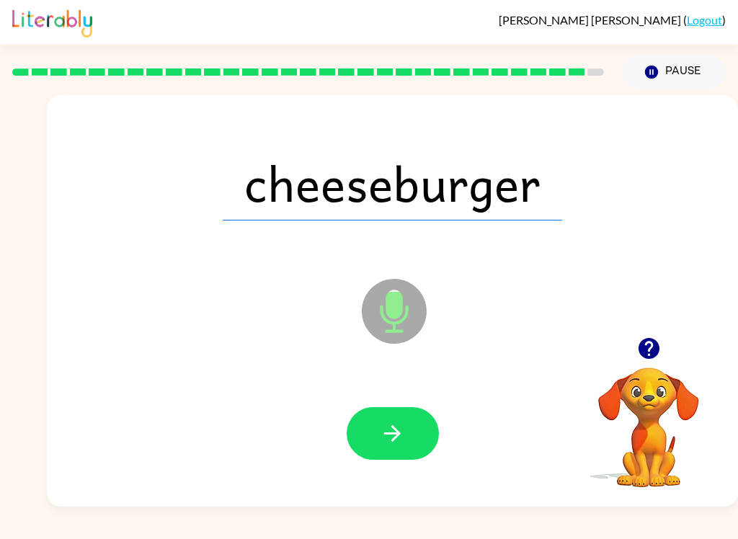
click at [396, 437] on icon "button" at bounding box center [392, 433] width 17 height 17
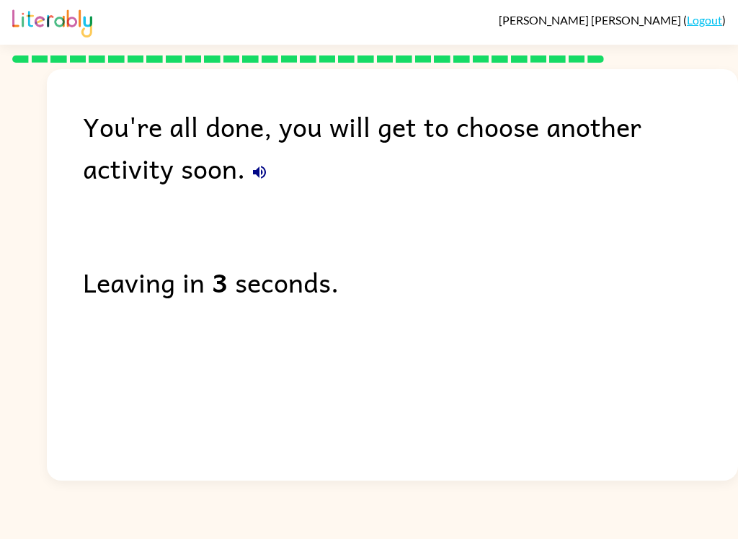
click at [157, 198] on div "You're all done, you will get to choose another activity soon. Leaving in 3 sec…" at bounding box center [392, 271] width 691 height 404
